Goal: Transaction & Acquisition: Register for event/course

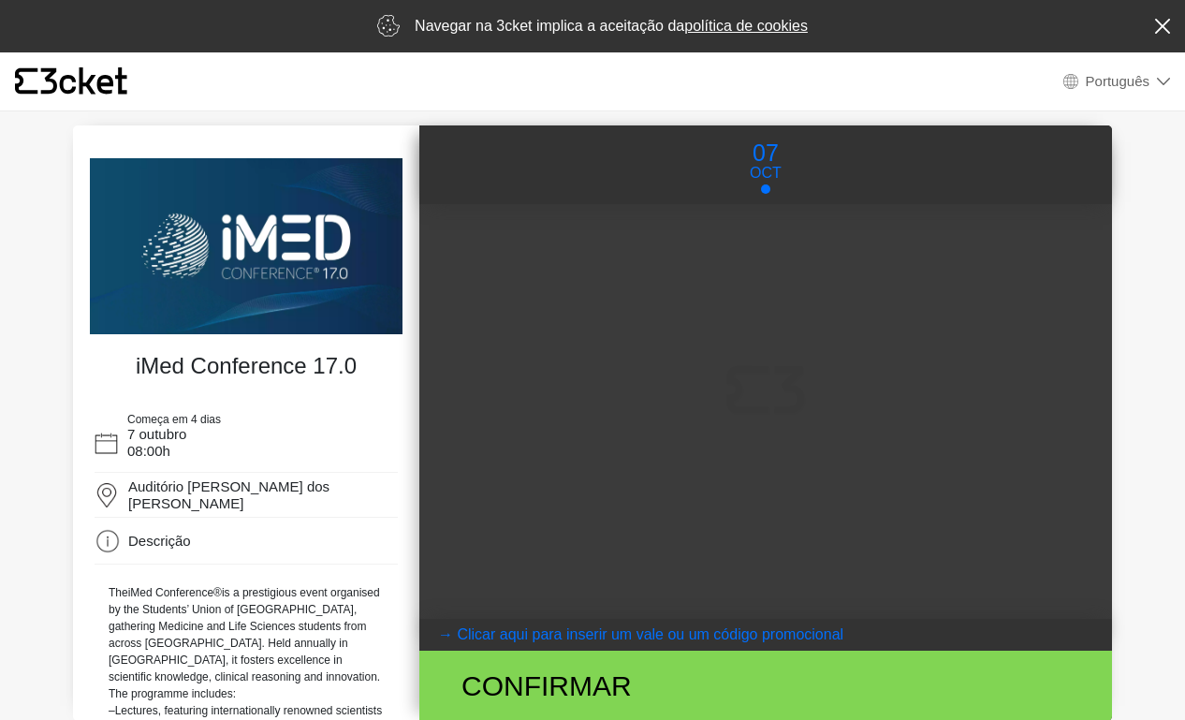
select select "pt_PT"
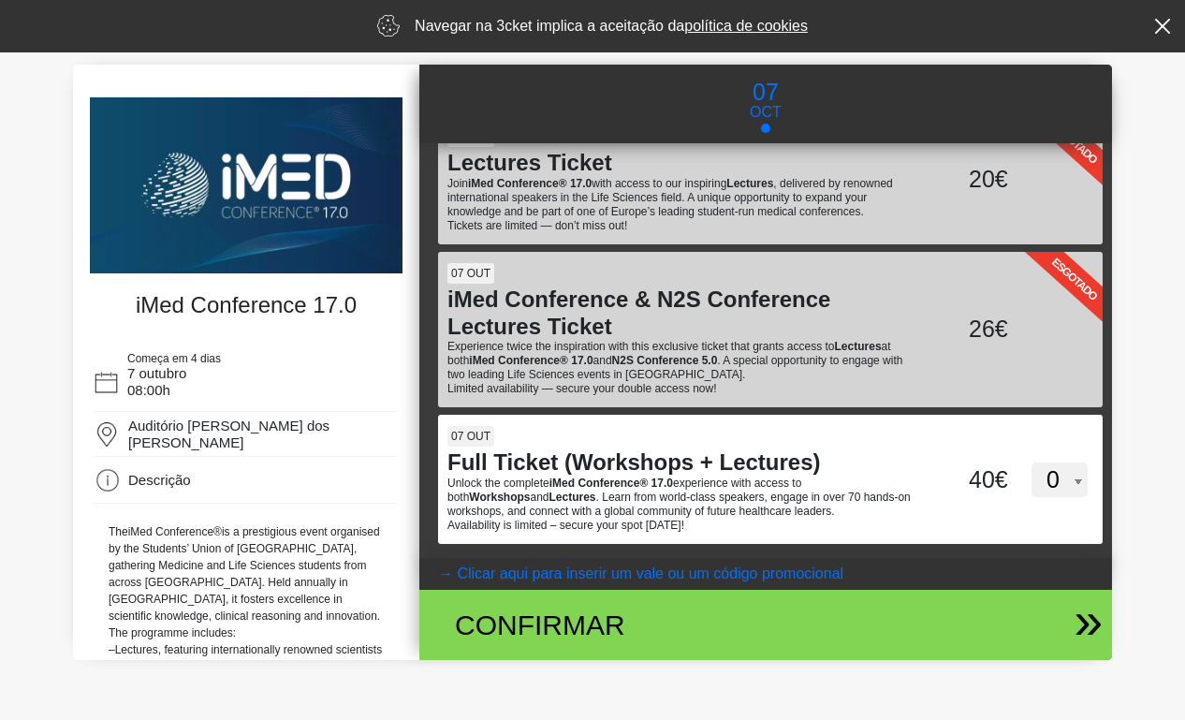
scroll to position [61, 0]
click at [623, 566] on coupontext "Clicar aqui para inserir um vale ou um código promocional" at bounding box center [650, 573] width 387 height 16
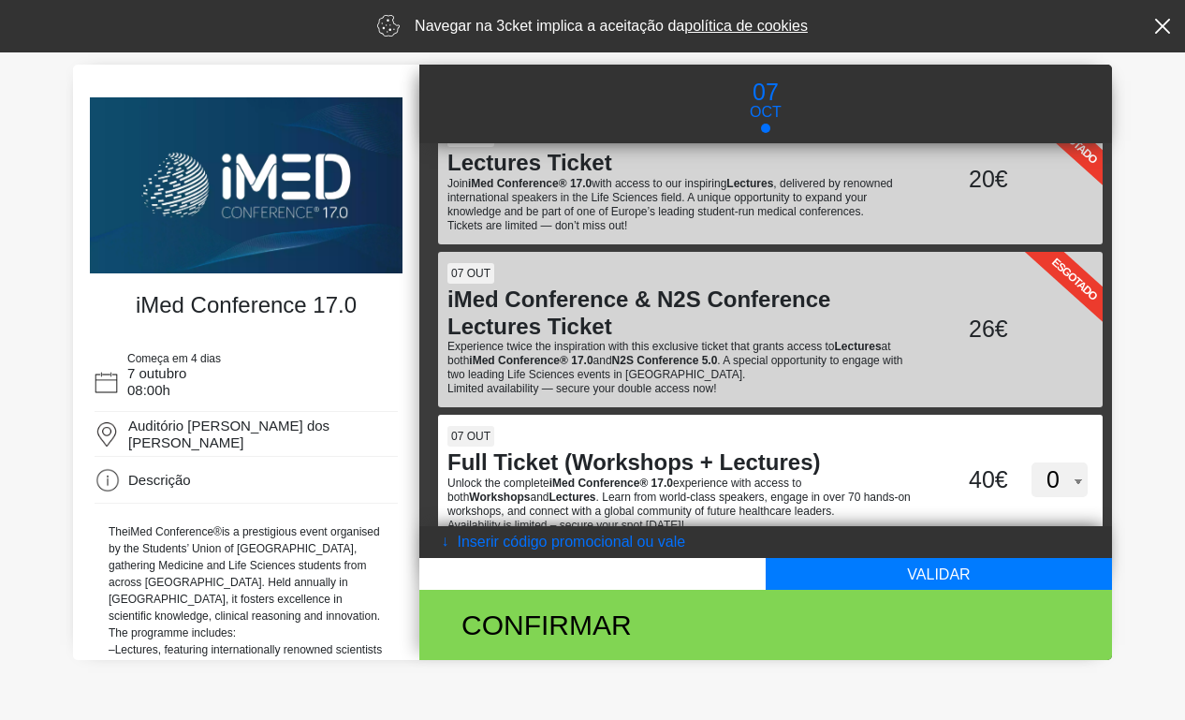
scroll to position [0, 0]
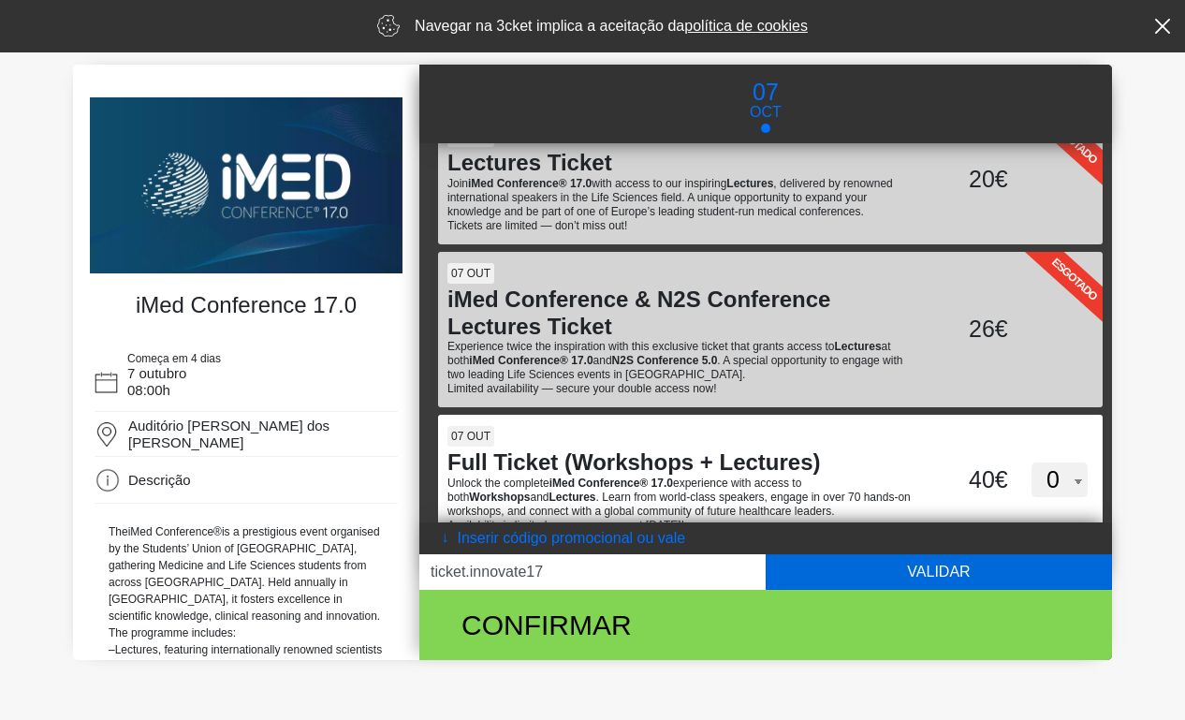
type input "ticket.innovate17"
click at [996, 573] on button "Validar" at bounding box center [939, 572] width 346 height 36
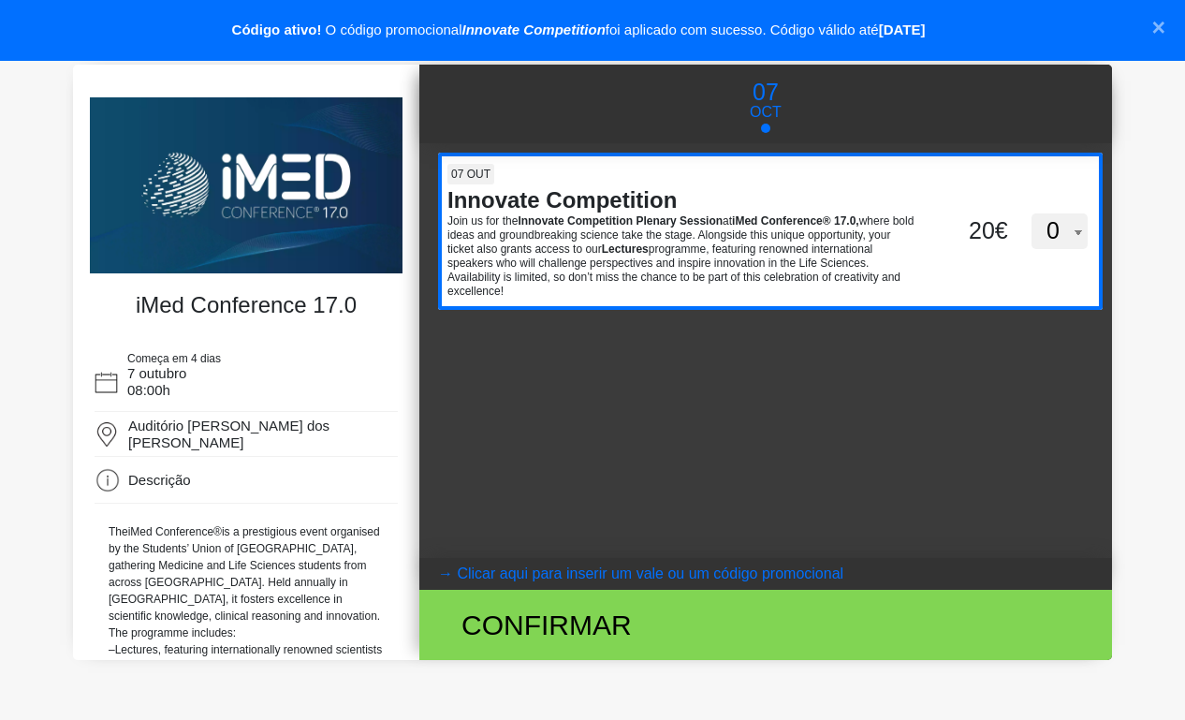
select select "1"
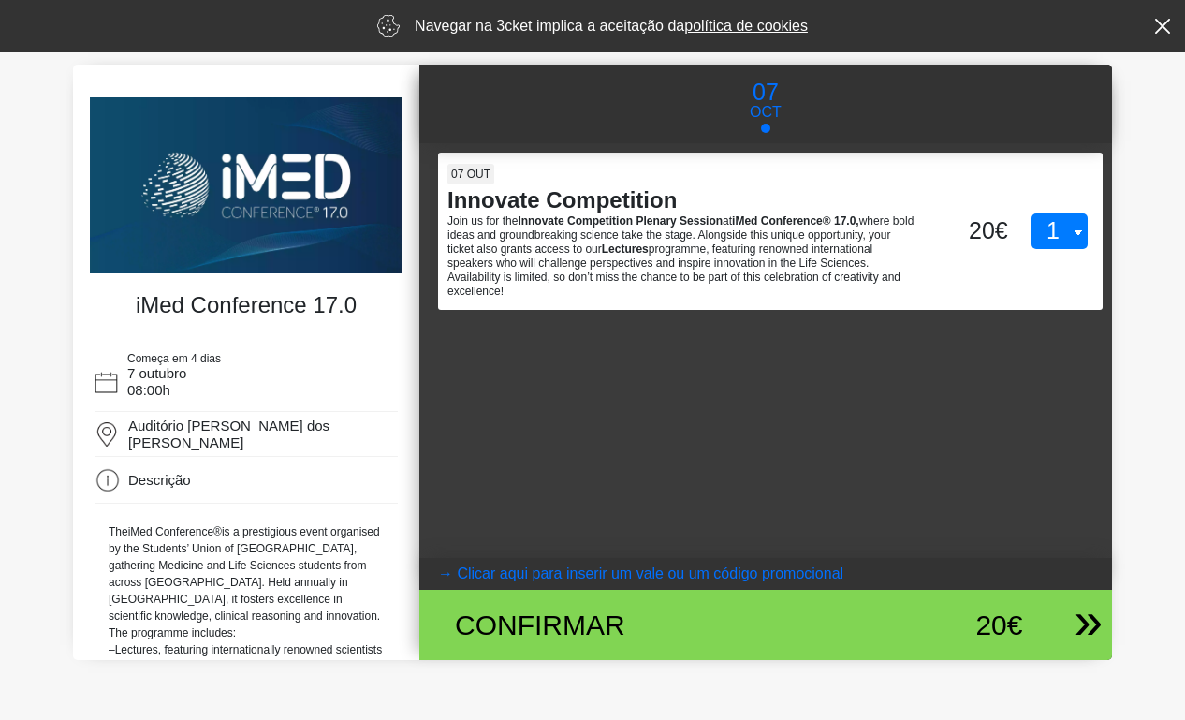
click at [1082, 628] on div "Confirmar 20€" at bounding box center [765, 625] width 693 height 70
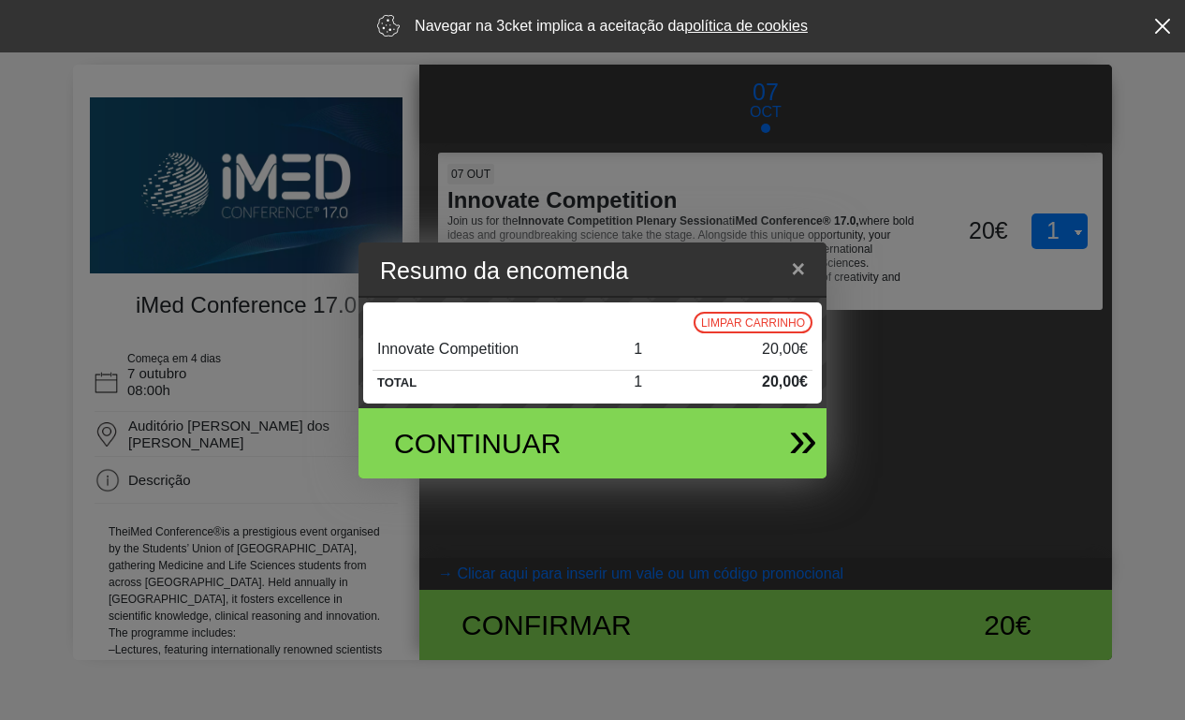
click at [657, 430] on div "Continuar" at bounding box center [585, 443] width 438 height 70
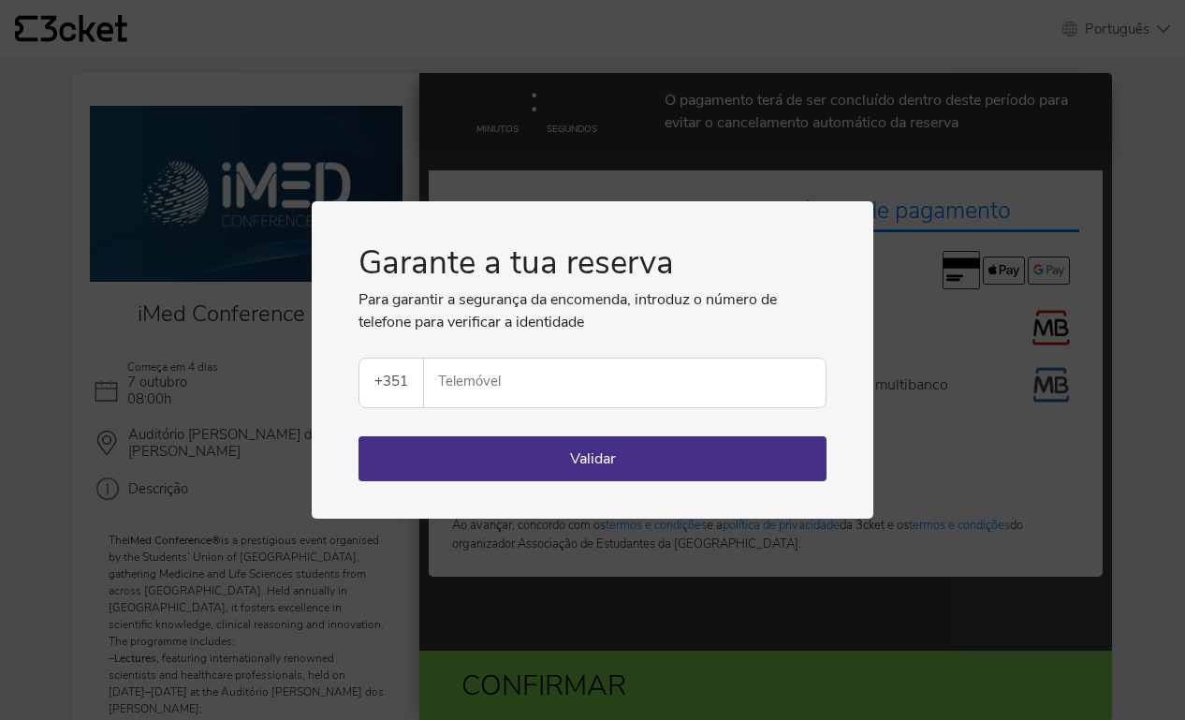
select select "pt_PT"
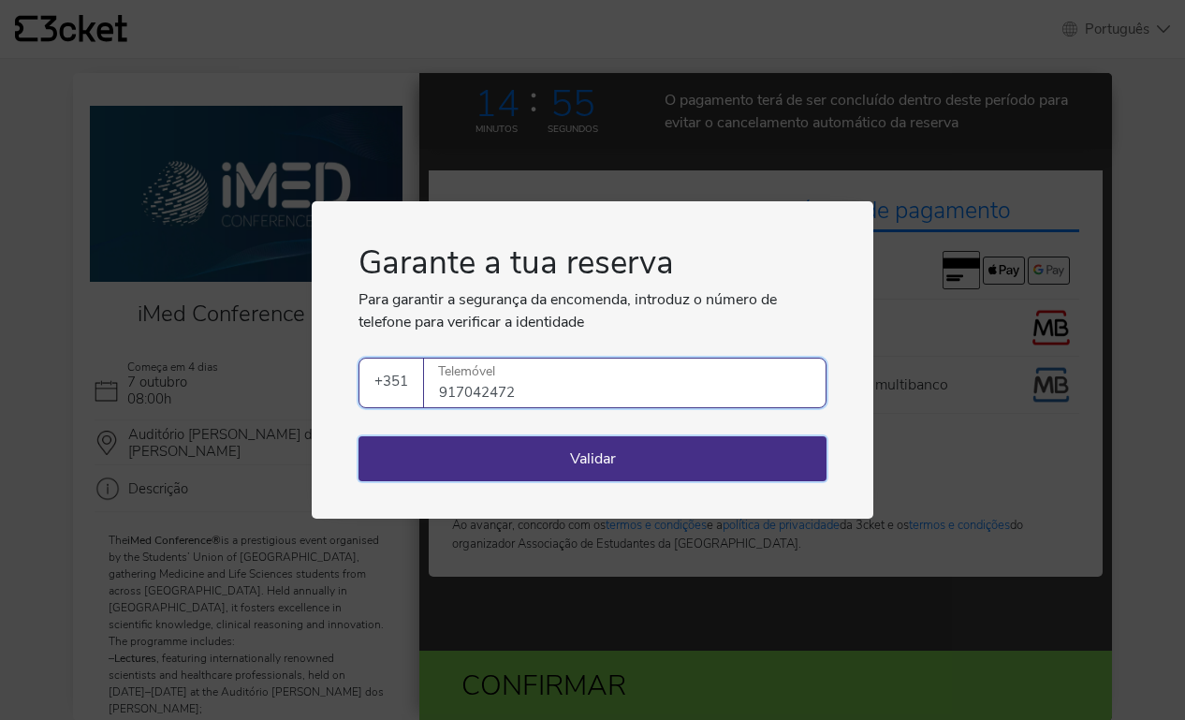
type input "917042472"
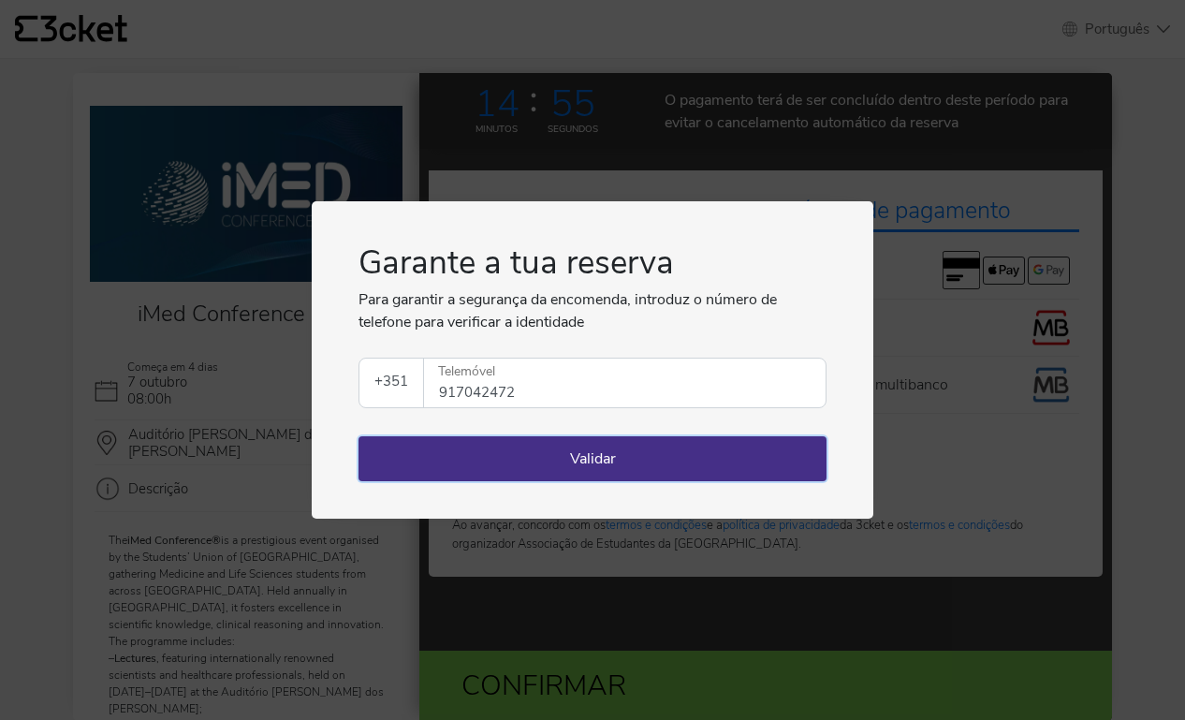
click at [711, 463] on button "Validar" at bounding box center [592, 458] width 468 height 45
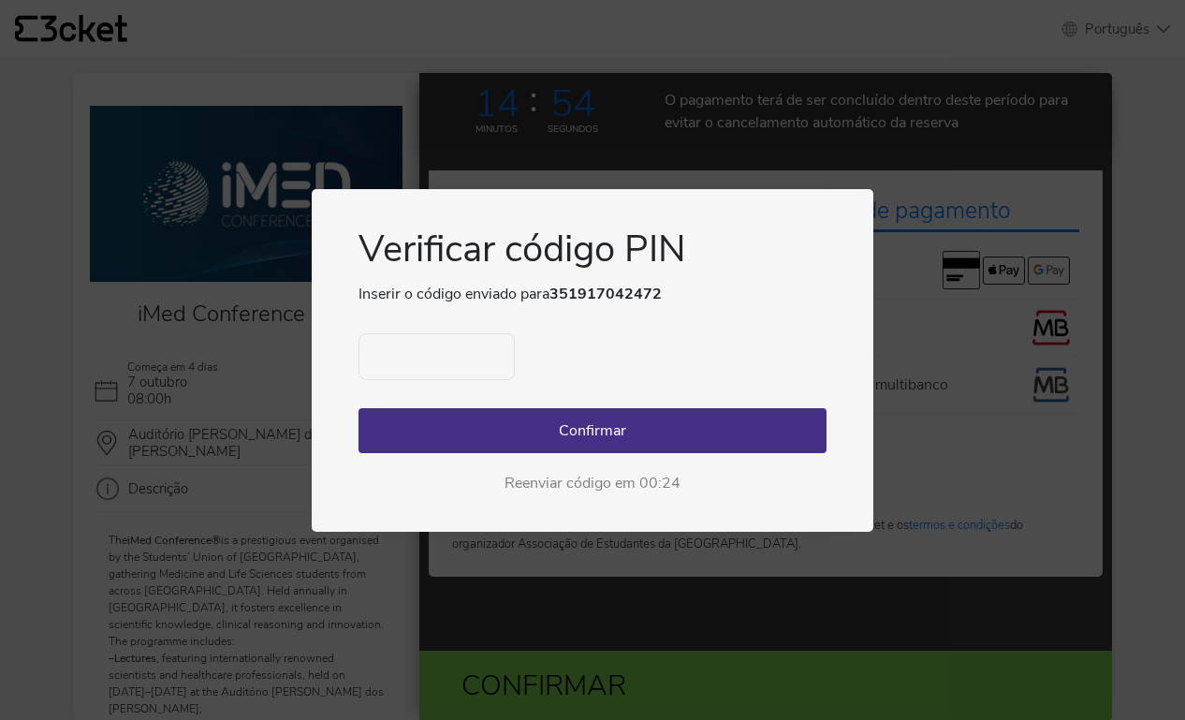
click at [449, 354] on input "text" at bounding box center [436, 356] width 156 height 47
type input "8583"
click at [577, 418] on button "Confirmar" at bounding box center [592, 430] width 468 height 45
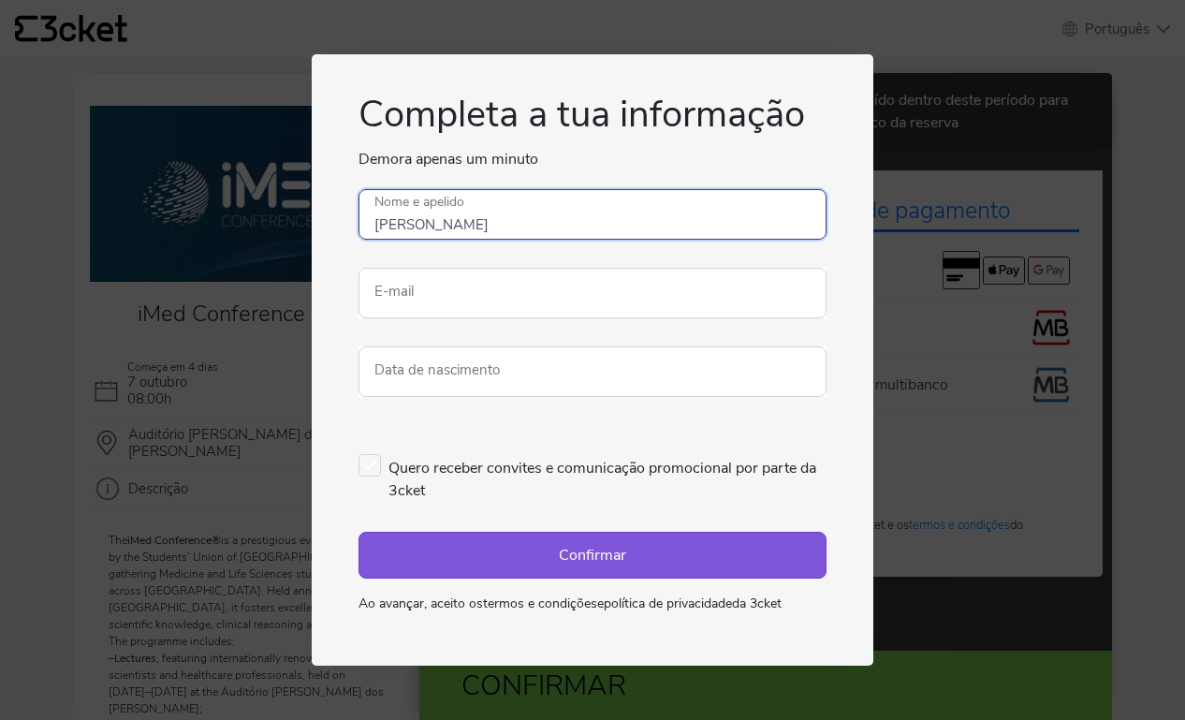
type input "[PERSON_NAME]"
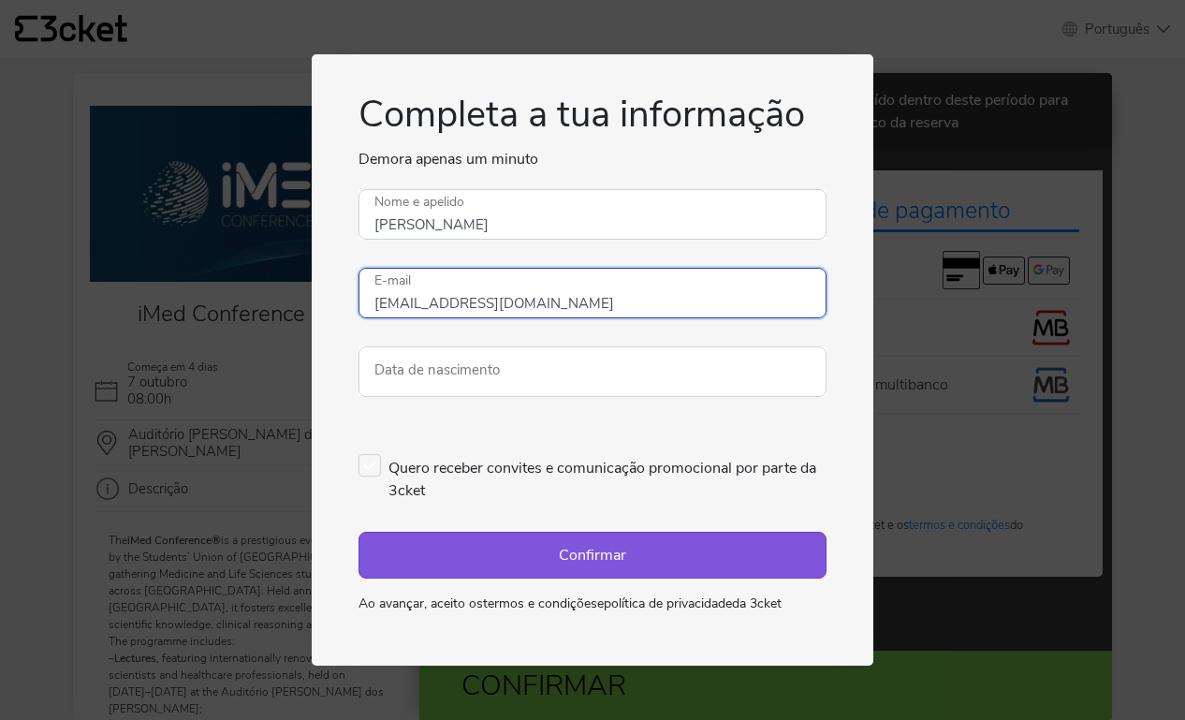
type input "[EMAIL_ADDRESS][DOMAIN_NAME]"
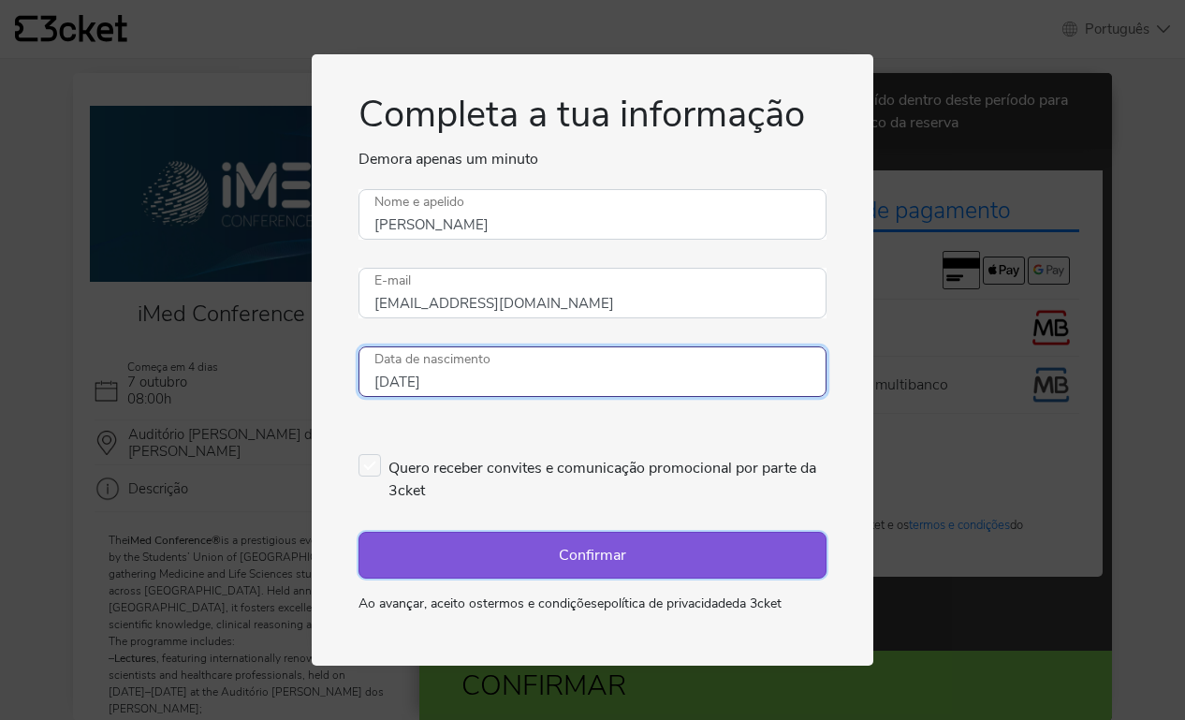
type input "[DATE]"
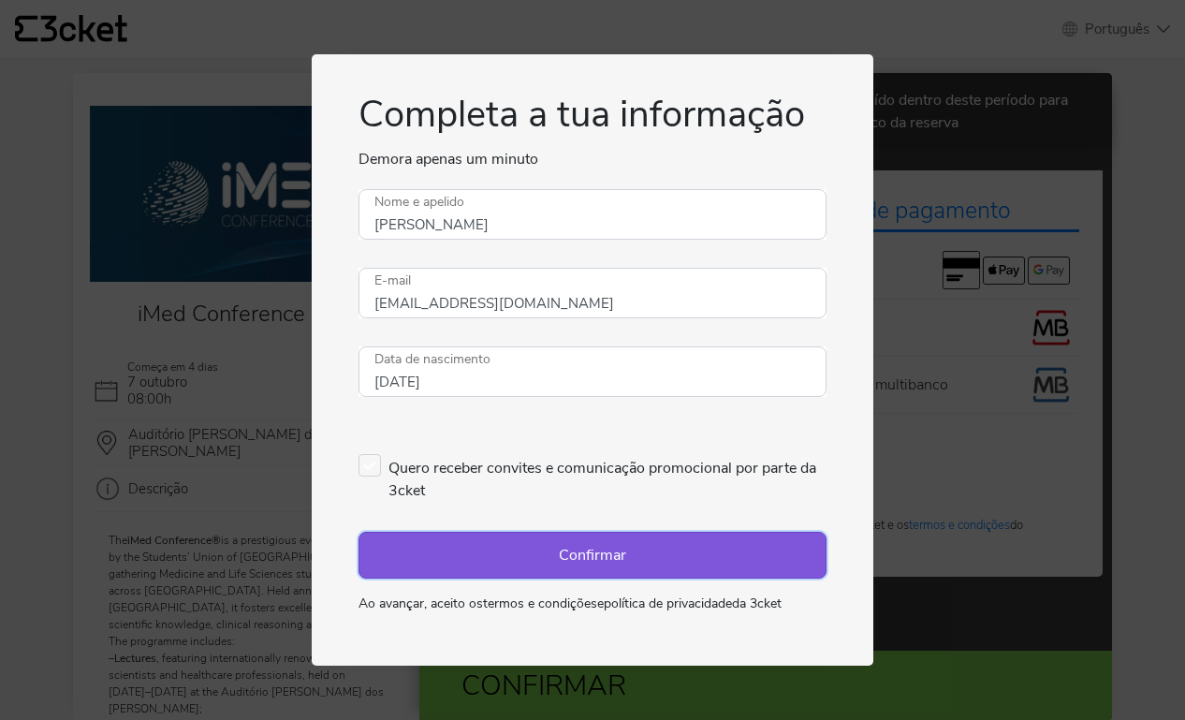
click at [510, 563] on button "Confirmar" at bounding box center [592, 555] width 468 height 47
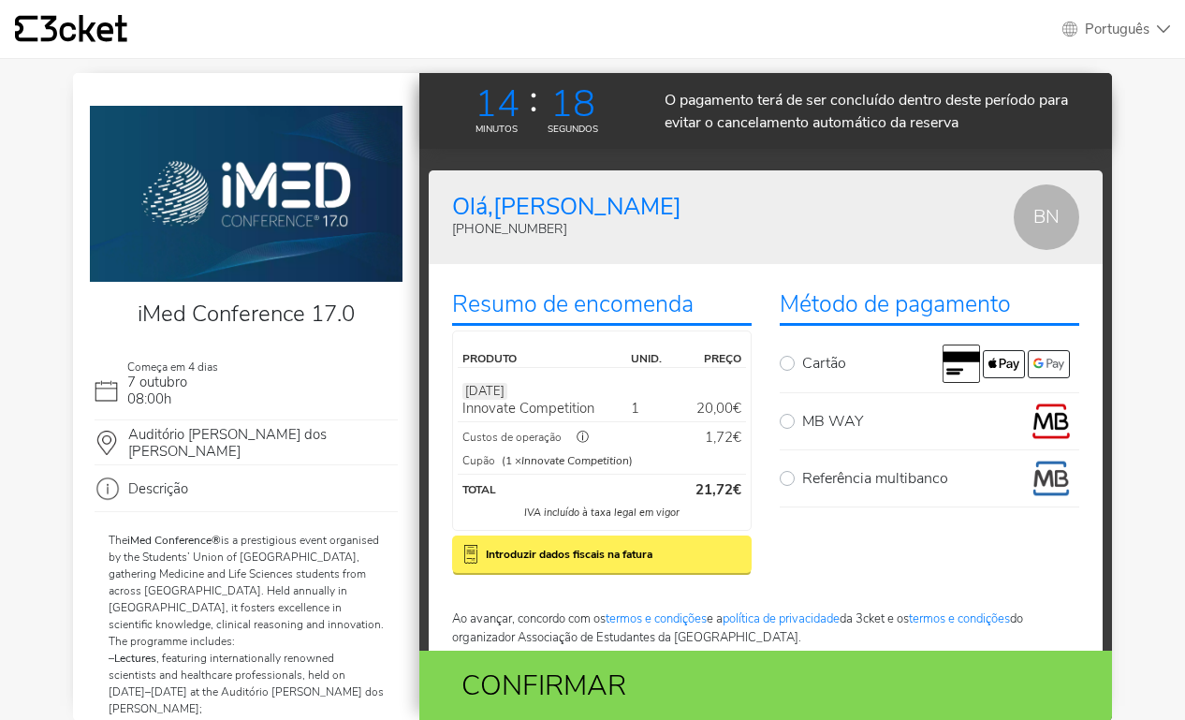
click at [802, 423] on label "MB WAY" at bounding box center [940, 420] width 277 height 37
click at [802, 415] on input "MB WAY" at bounding box center [808, 408] width 12 height 12
radio input "true"
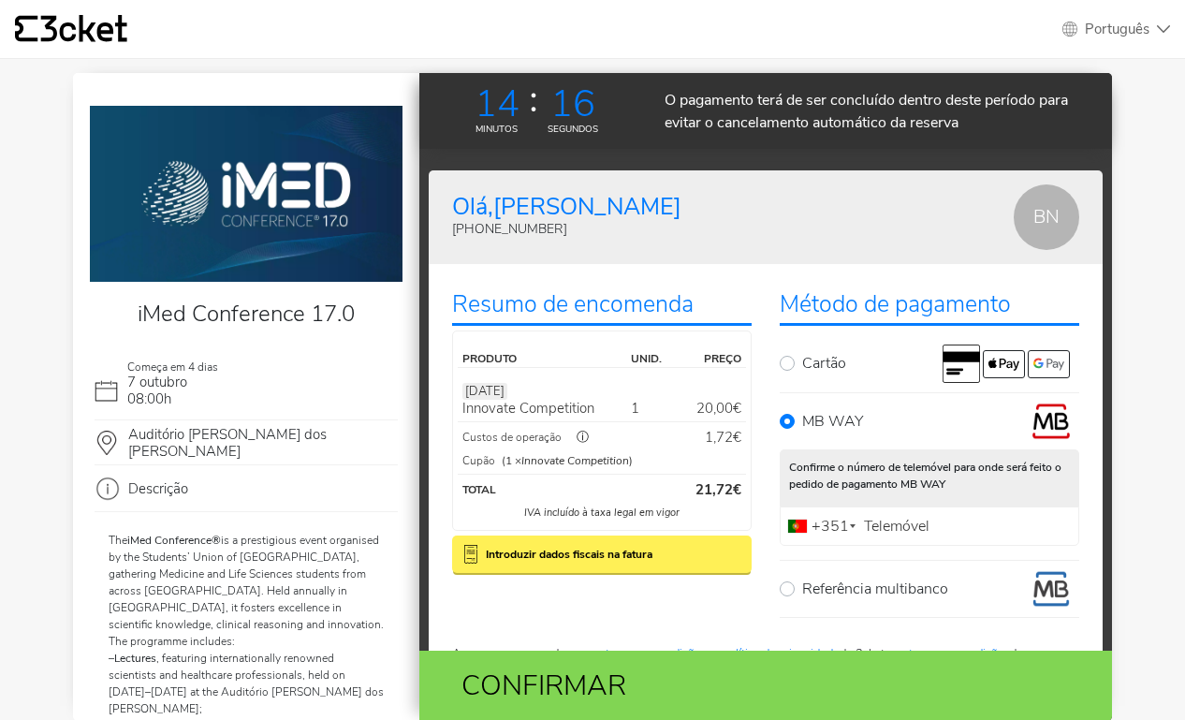
click at [942, 519] on input "Telemóvel" at bounding box center [930, 525] width 300 height 39
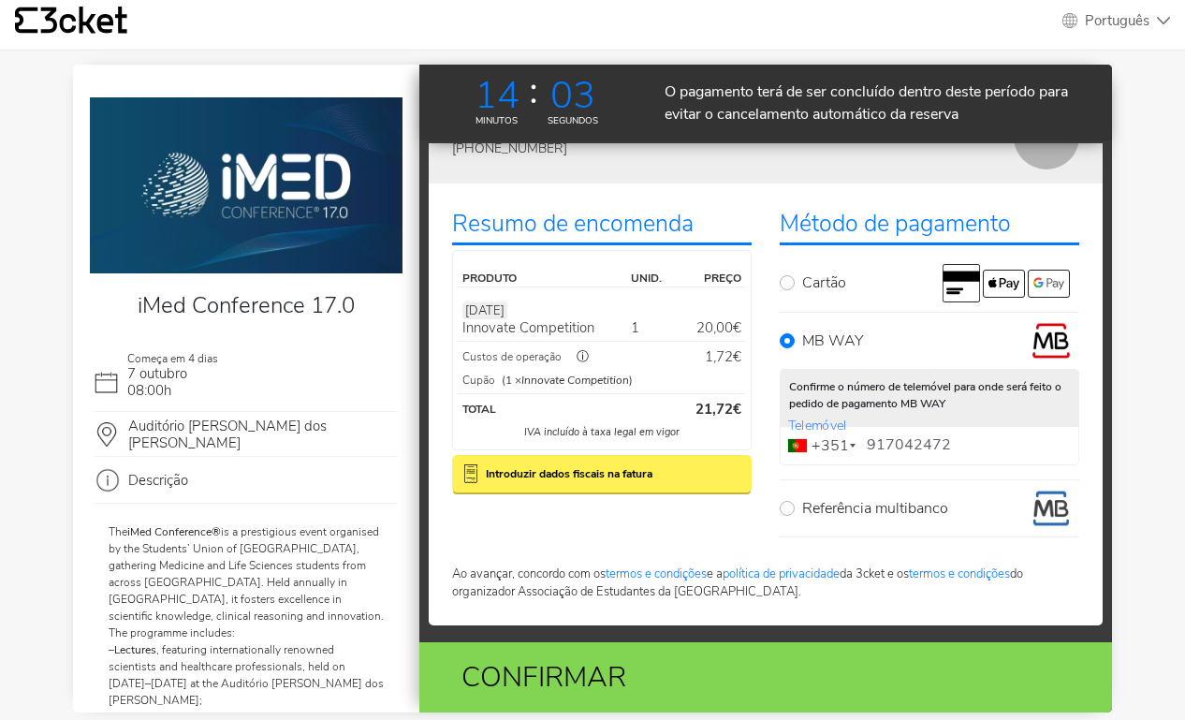
scroll to position [8, 0]
type input "917042472"
click at [604, 478] on b "Introduzir dados fiscais na fatura" at bounding box center [569, 473] width 167 height 17
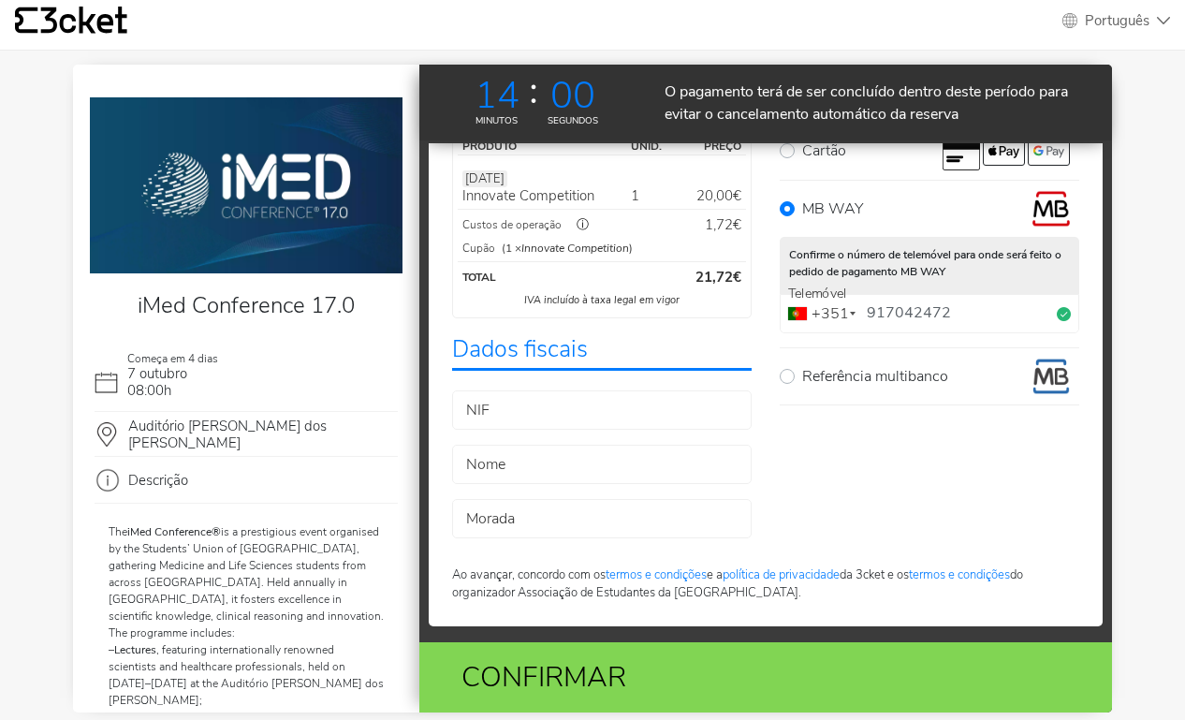
scroll to position [203, 0]
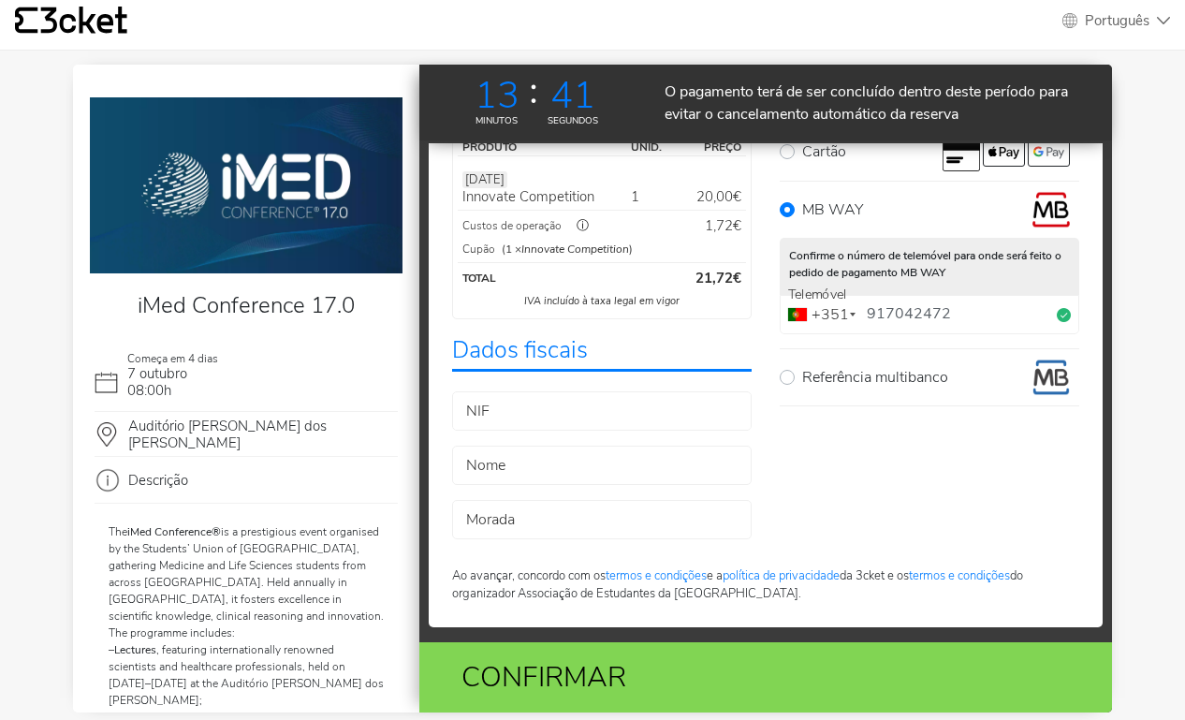
click at [525, 411] on input "NIF" at bounding box center [602, 410] width 300 height 39
paste input "515769053"
type input "515769053"
type input "i3S"
paste input "[STREET_ADDRESS][PERSON_NAME]"
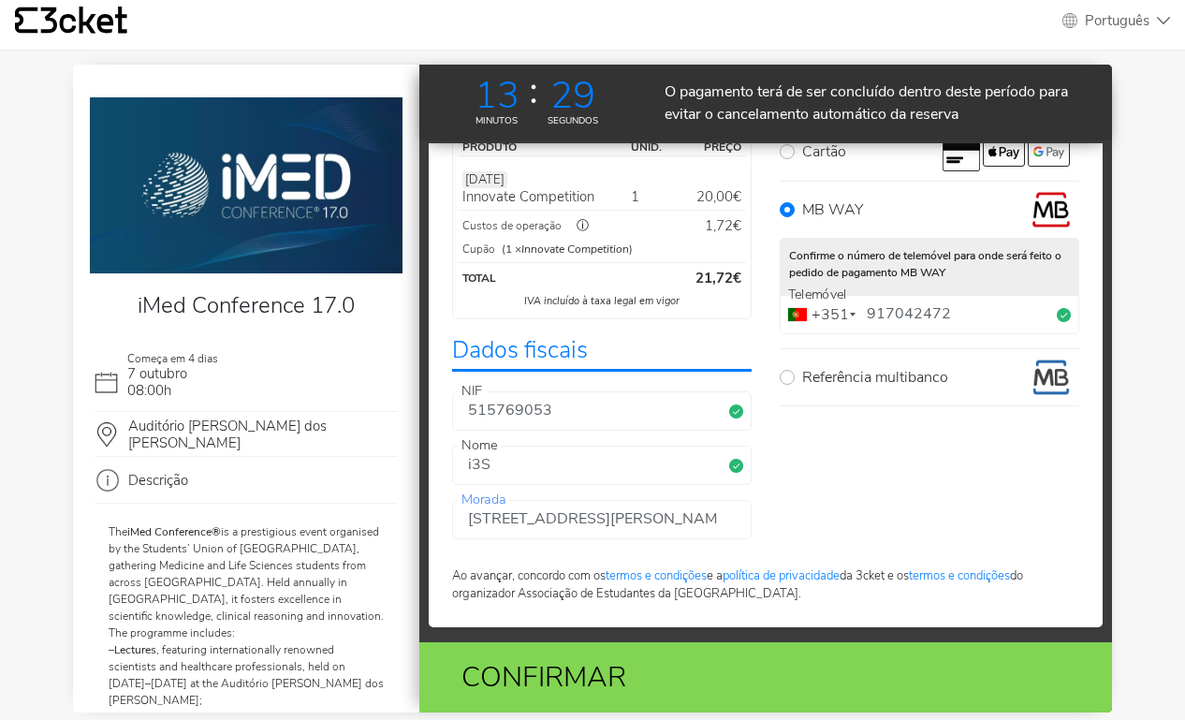
type input "[STREET_ADDRESS][PERSON_NAME]"
click at [832, 499] on div "Método de pagamento Cartão MB WAY Confirme o número de telemóvel para onde será…" at bounding box center [930, 300] width 328 height 477
click at [708, 663] on div "Confirmar" at bounding box center [652, 677] width 423 height 42
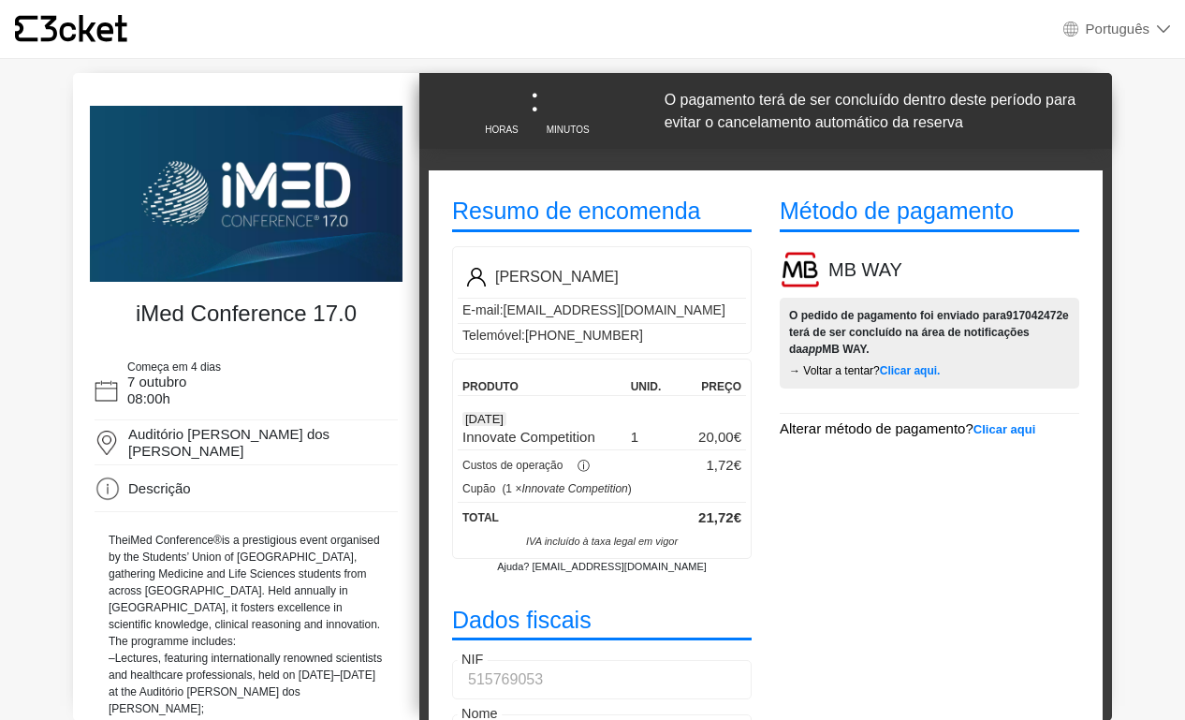
select select "pt_PT"
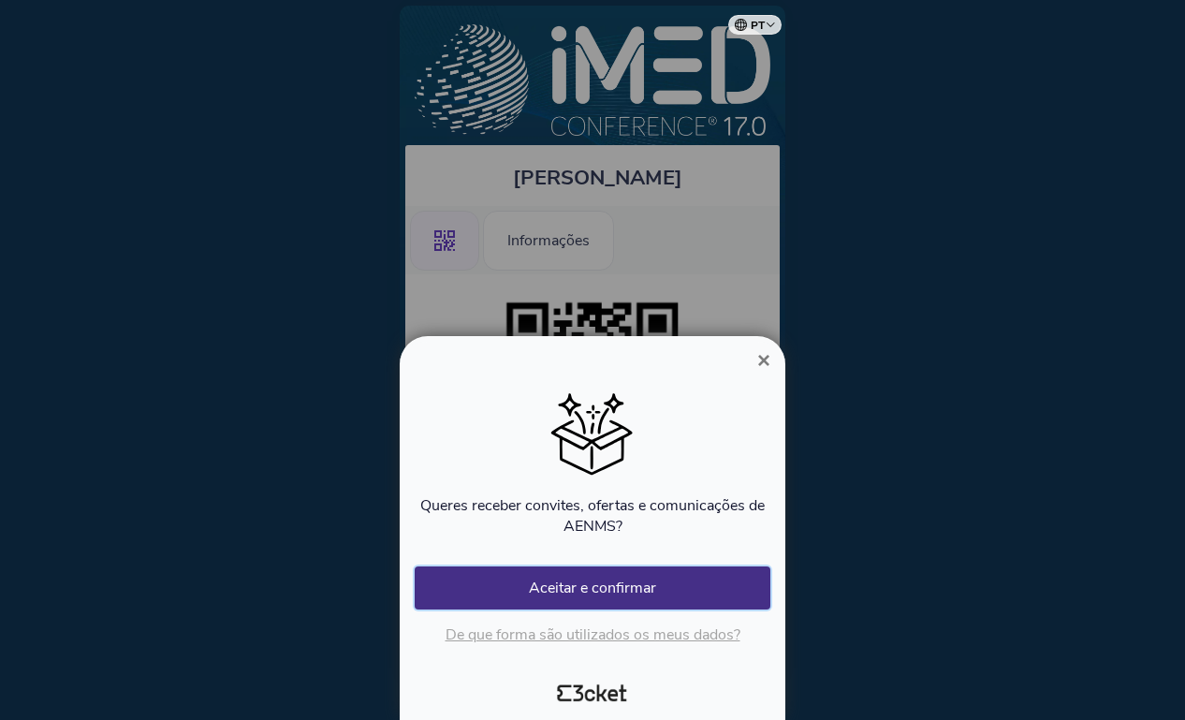
click at [655, 592] on button "Aceitar e confirmar" at bounding box center [593, 587] width 356 height 43
